Goal: Check status: Check status

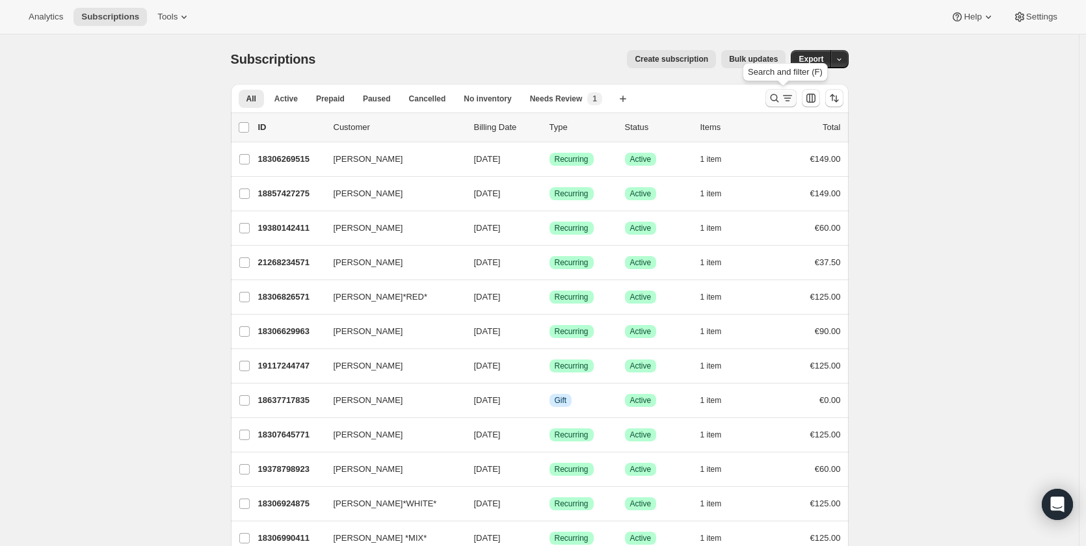
click at [771, 98] on icon "Search and filter results" at bounding box center [774, 98] width 13 height 13
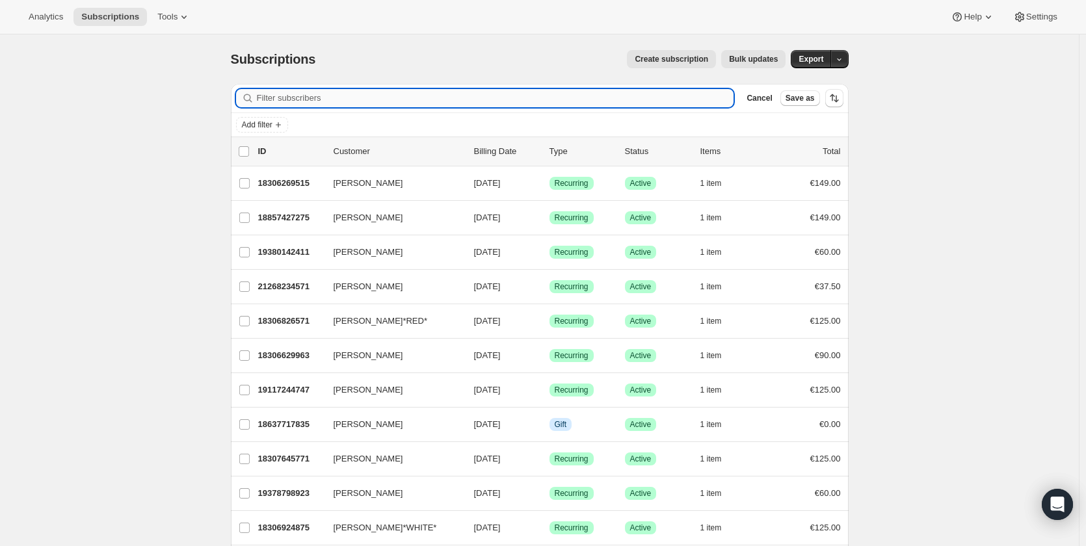
paste input "[PERSON_NAME]"
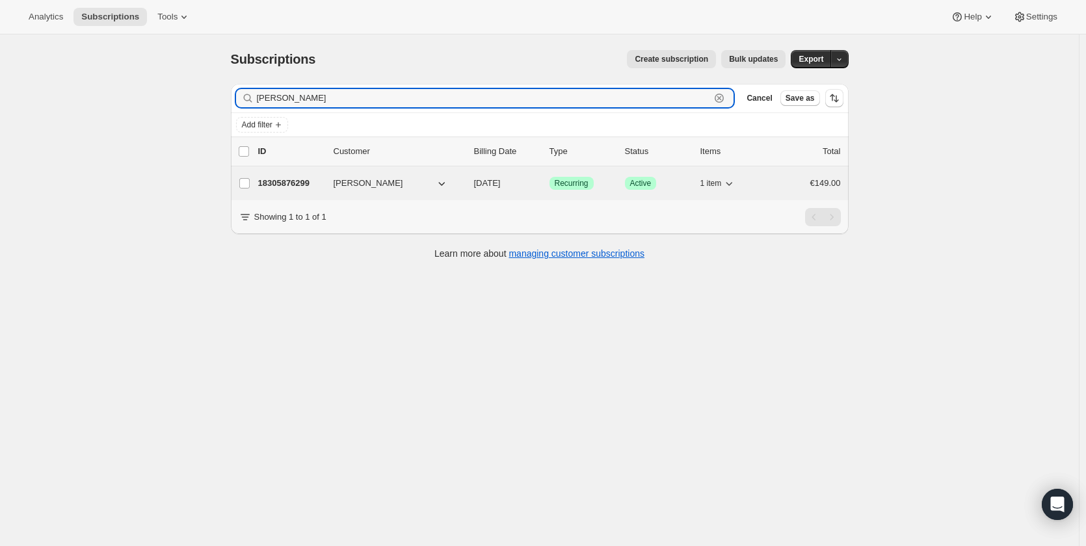
type input "[PERSON_NAME]"
click at [284, 178] on p "18305876299" at bounding box center [290, 183] width 65 height 13
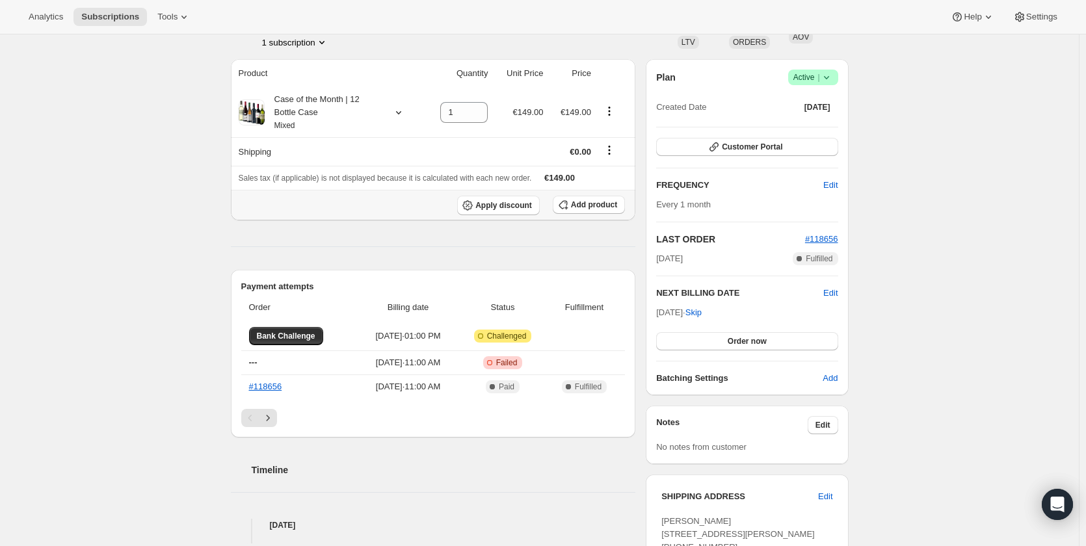
scroll to position [130, 0]
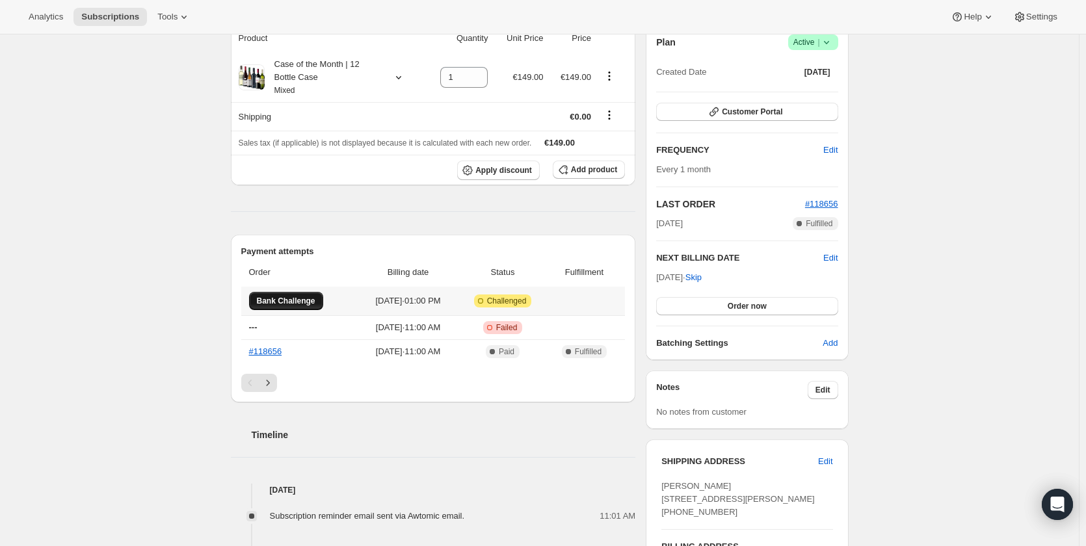
click at [304, 297] on span "Bank Challenge" at bounding box center [286, 301] width 59 height 10
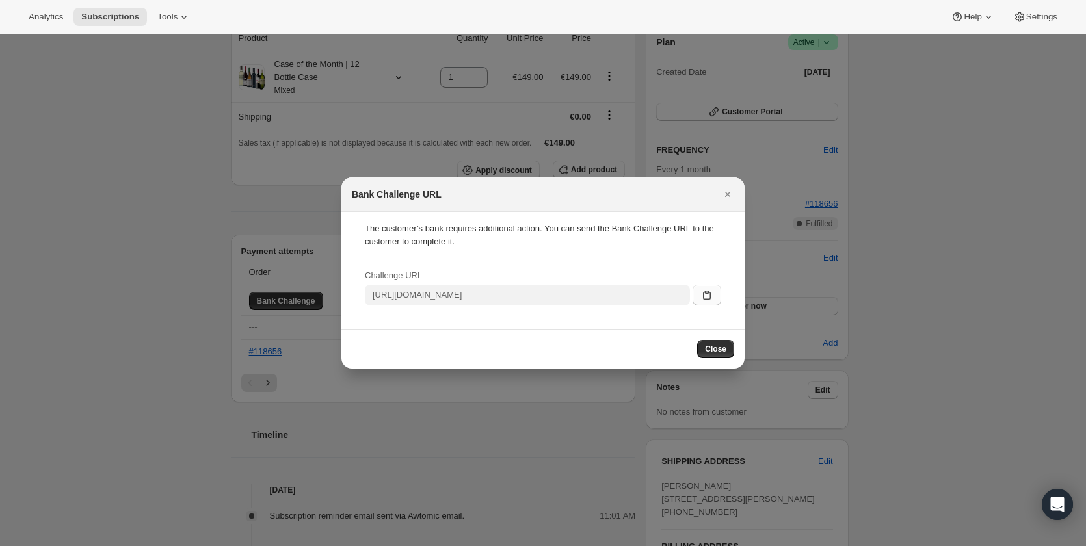
click at [702, 294] on icon ":rbr:" at bounding box center [706, 295] width 13 height 13
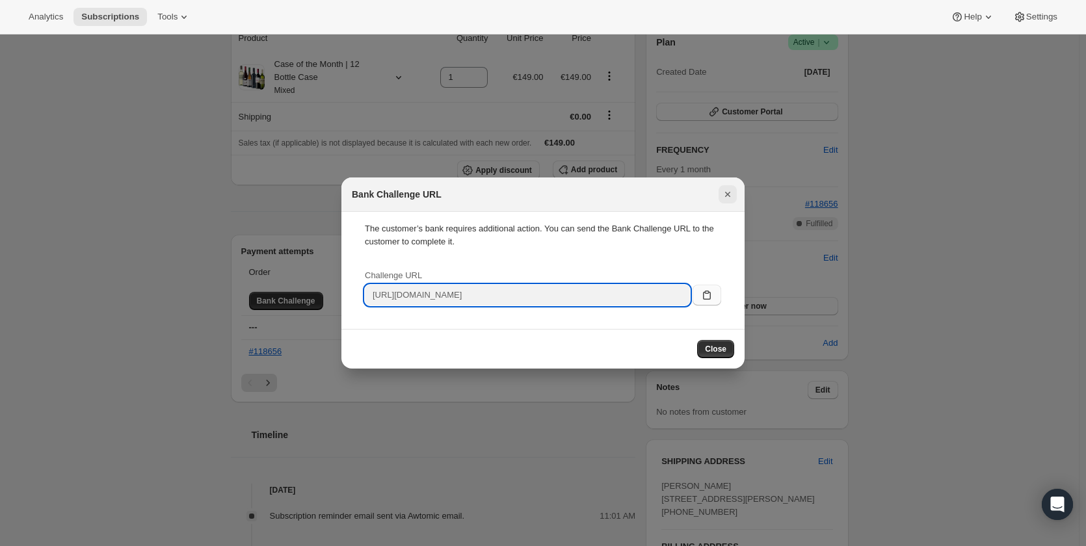
click at [728, 195] on icon "Close" at bounding box center [727, 194] width 5 height 5
